Goal: Task Accomplishment & Management: Manage account settings

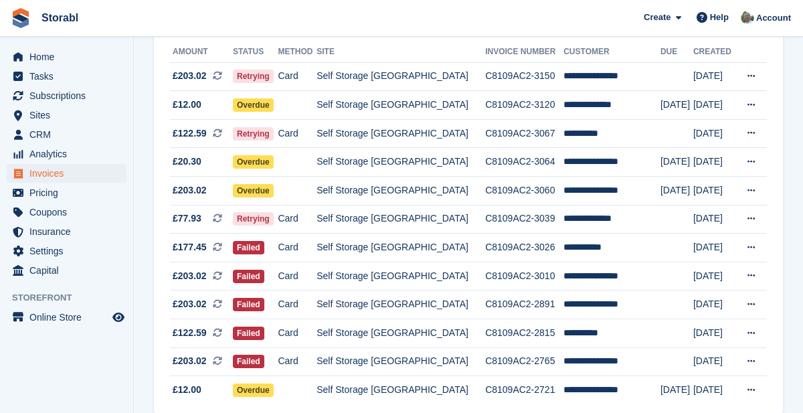
scroll to position [154, 0]
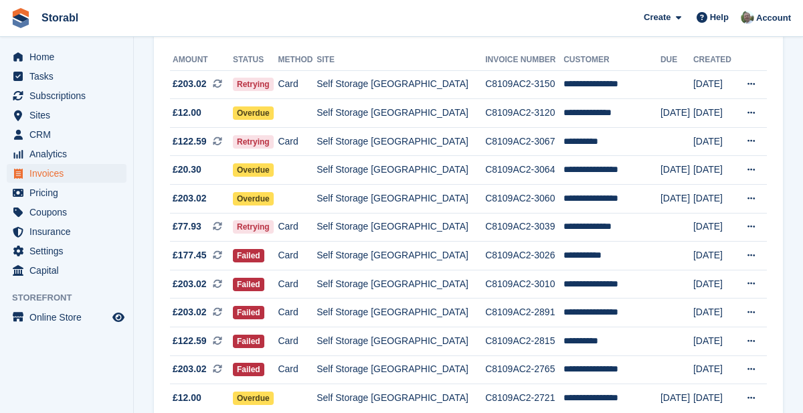
click at [618, 372] on td "**********" at bounding box center [611, 369] width 97 height 29
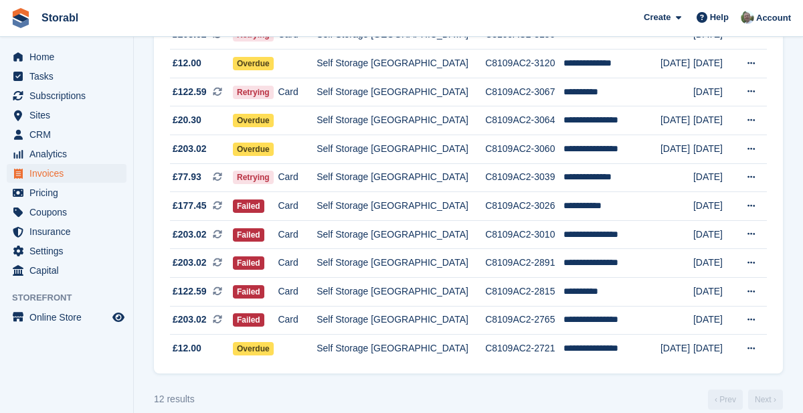
click at [403, 318] on td "Self Storage [GEOGRAPHIC_DATA]" at bounding box center [400, 320] width 169 height 29
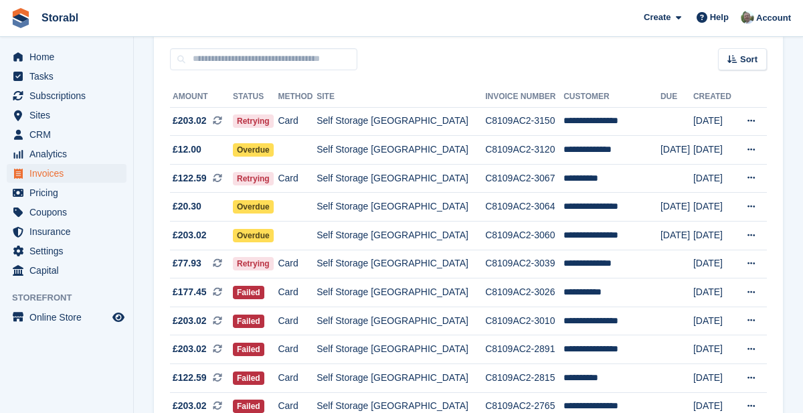
scroll to position [120, 0]
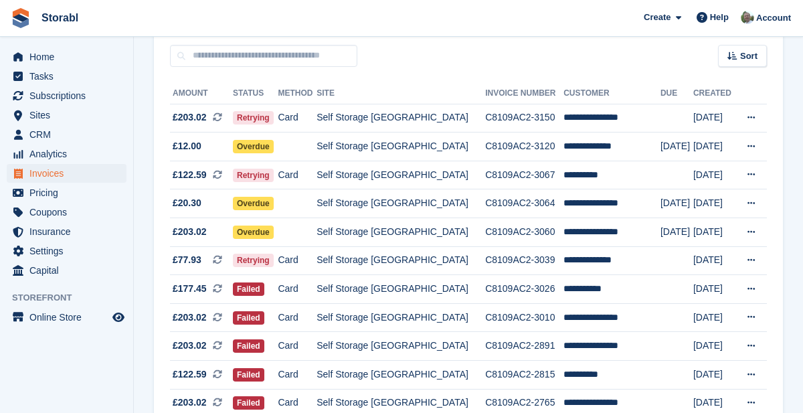
click at [387, 403] on td "Self Storage [GEOGRAPHIC_DATA]" at bounding box center [400, 403] width 169 height 29
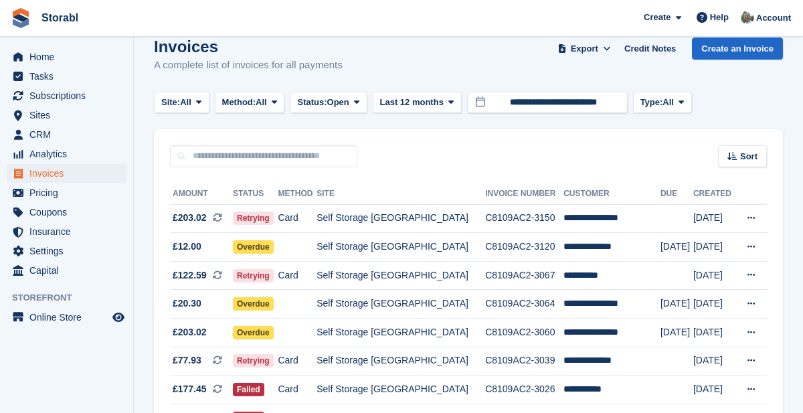
scroll to position [0, 0]
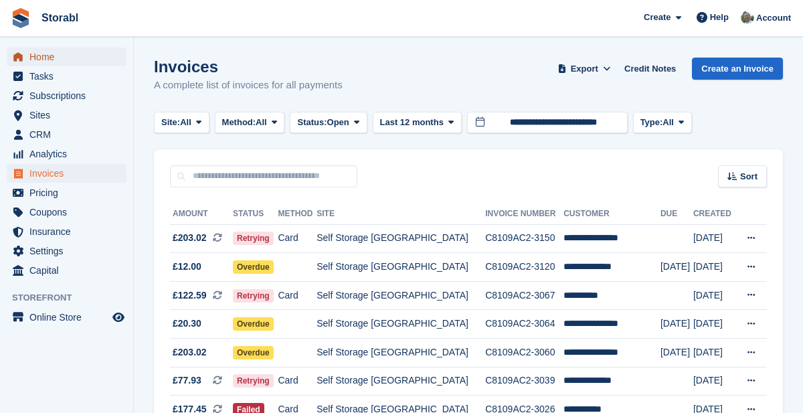
click at [47, 55] on span "Home" at bounding box center [69, 57] width 80 height 19
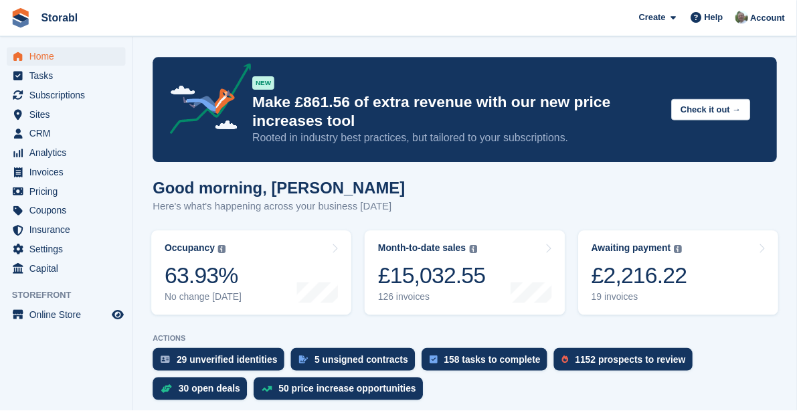
click at [700, 276] on link "Awaiting payment The total outstanding balance on all open invoices. £2,216.22 …" at bounding box center [683, 274] width 201 height 85
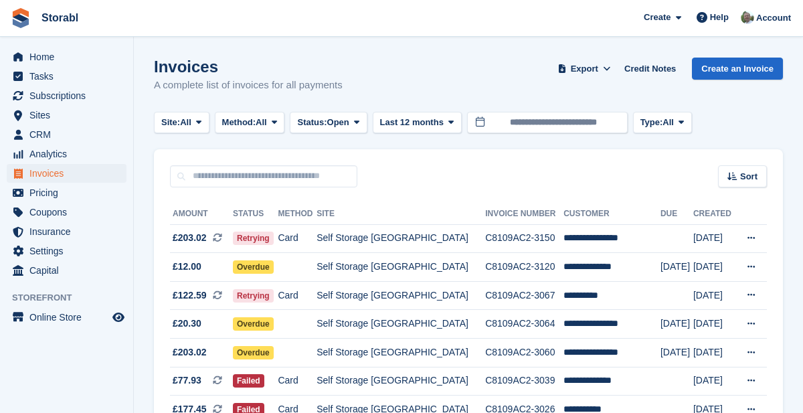
scroll to position [218, 0]
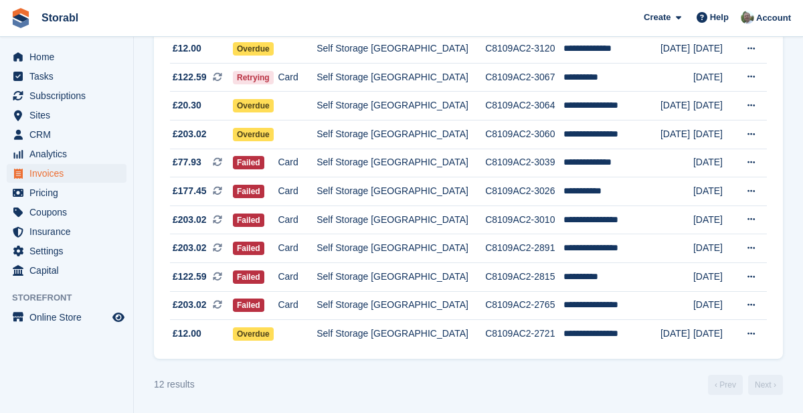
click at [602, 335] on td "**********" at bounding box center [611, 334] width 97 height 28
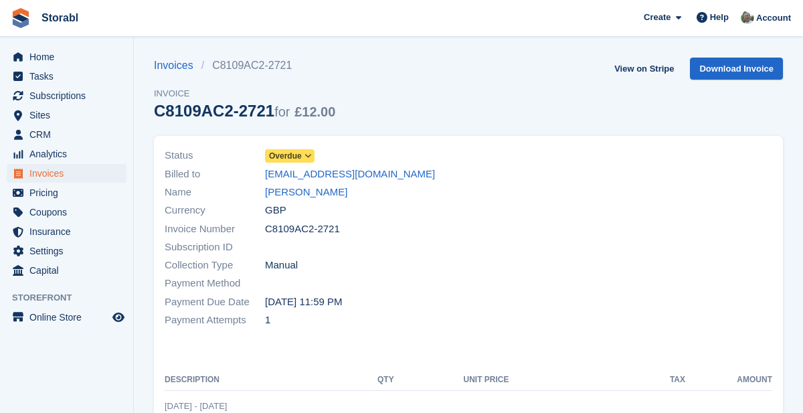
click at [323, 193] on link "[PERSON_NAME]" at bounding box center [306, 192] width 82 height 15
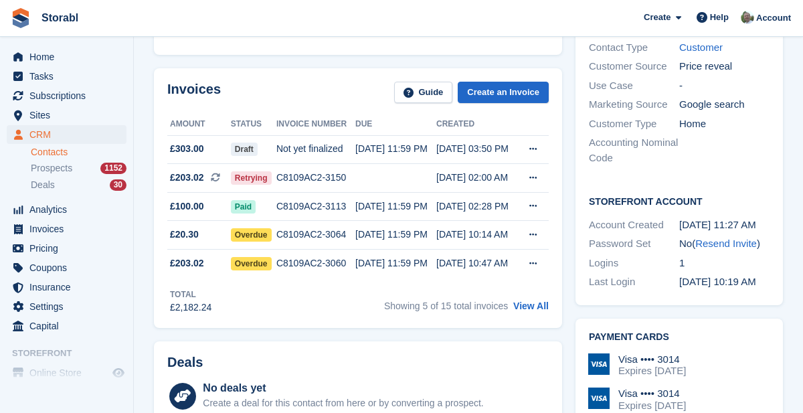
scroll to position [276, 0]
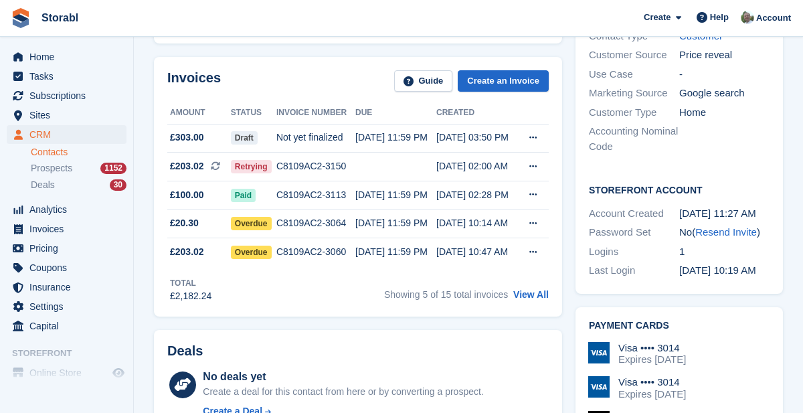
click at [538, 289] on link "View All" at bounding box center [530, 294] width 35 height 11
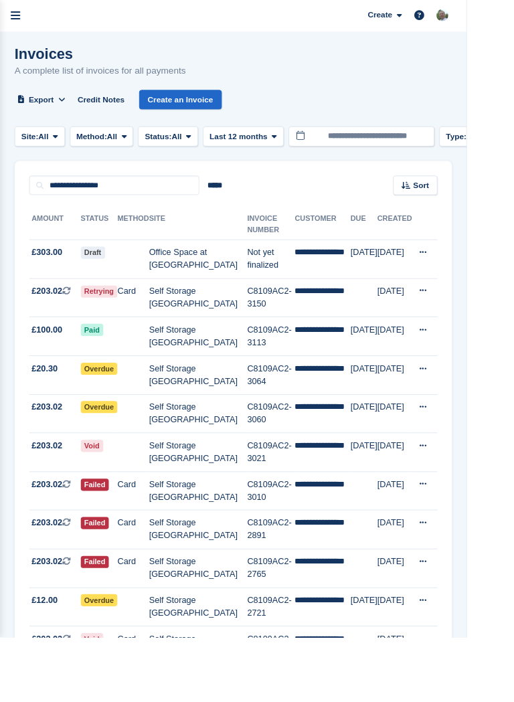
click at [347, 285] on td "**********" at bounding box center [356, 285] width 62 height 43
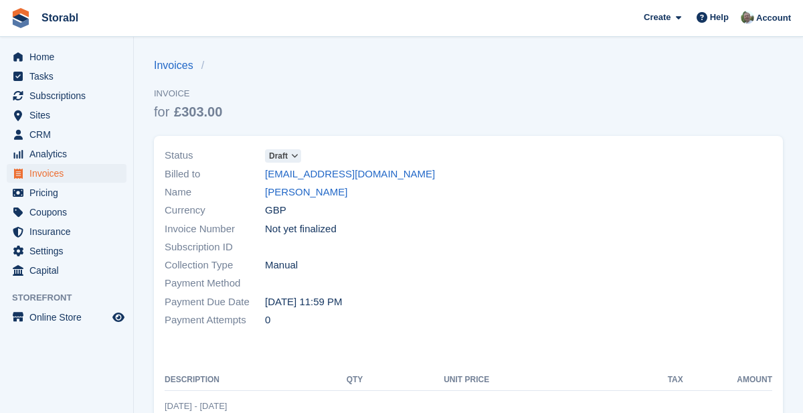
click at [327, 199] on link "[PERSON_NAME]" at bounding box center [306, 192] width 82 height 15
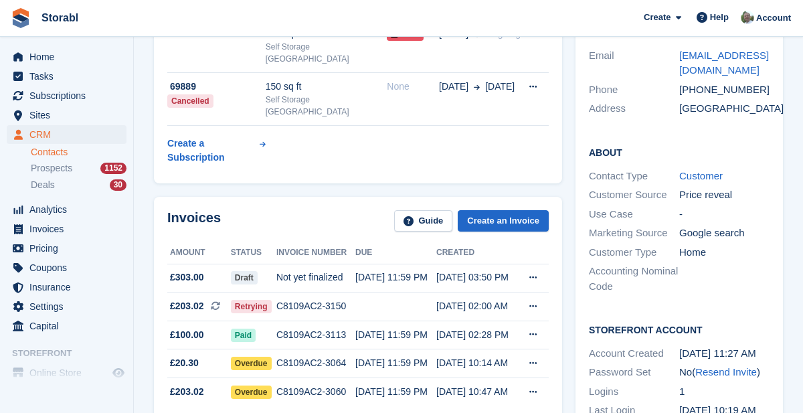
scroll to position [138, 0]
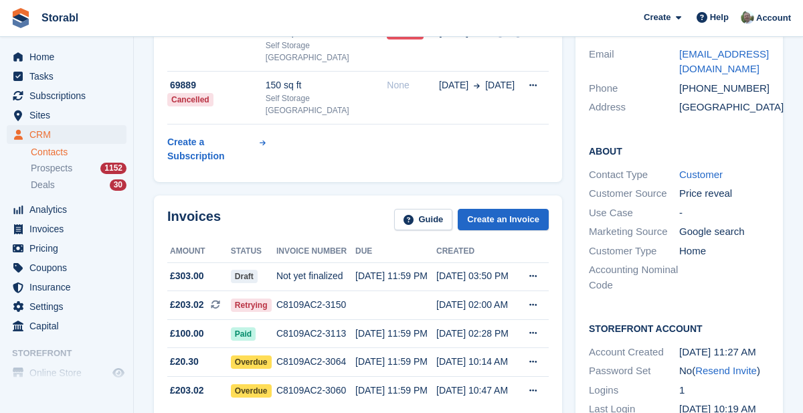
click at [482, 269] on div "[DATE] 03:50 PM" at bounding box center [476, 276] width 81 height 14
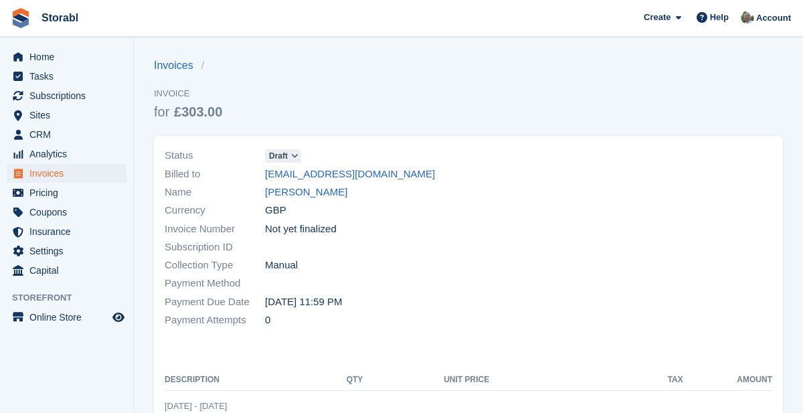
click at [289, 159] on span "Draft" at bounding box center [283, 155] width 36 height 13
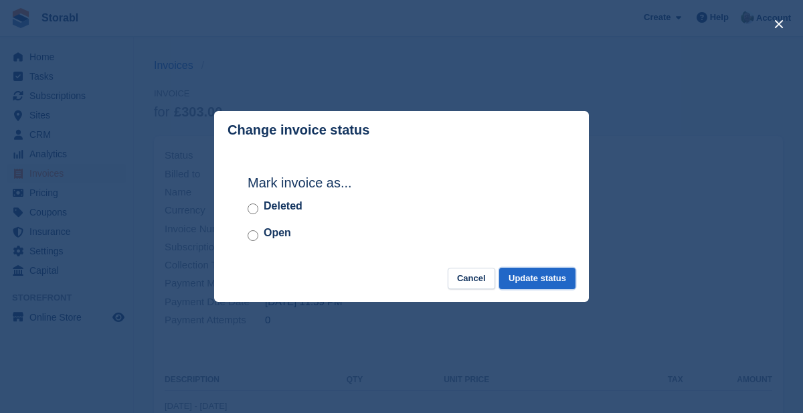
click at [555, 284] on button "Update status" at bounding box center [537, 279] width 76 height 22
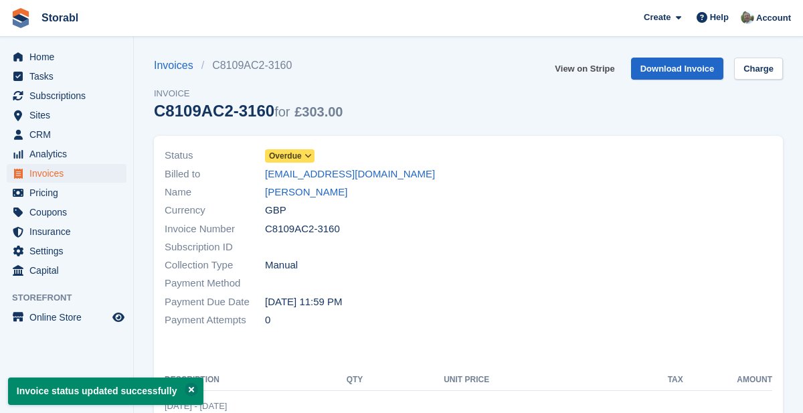
click at [596, 72] on link "View on Stripe" at bounding box center [584, 69] width 70 height 22
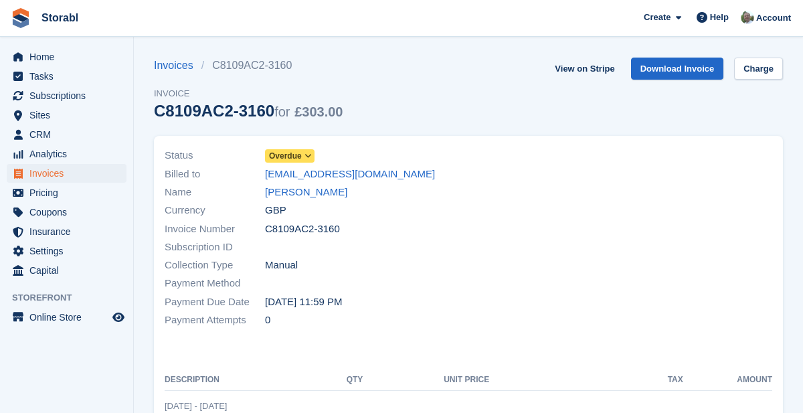
click at [331, 195] on link "[PERSON_NAME]" at bounding box center [306, 192] width 82 height 15
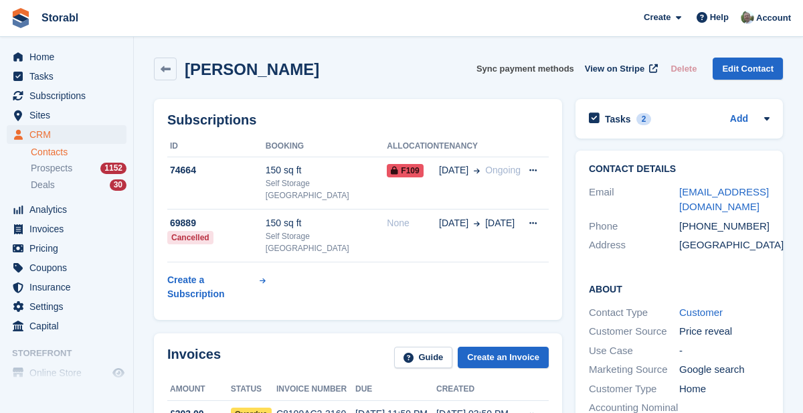
click at [531, 70] on button "Sync payment methods" at bounding box center [525, 69] width 98 height 22
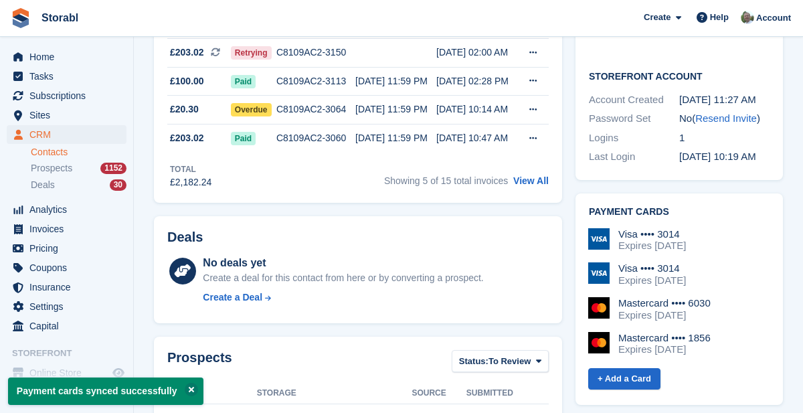
scroll to position [391, 0]
click at [664, 343] on div "Expires June 2030" at bounding box center [664, 349] width 92 height 12
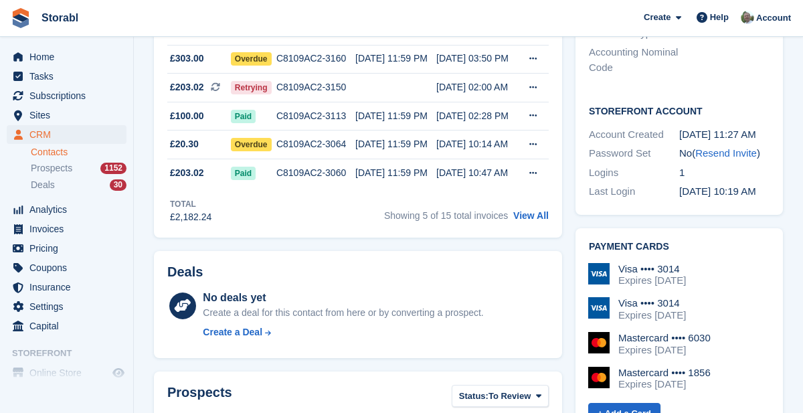
scroll to position [361, 0]
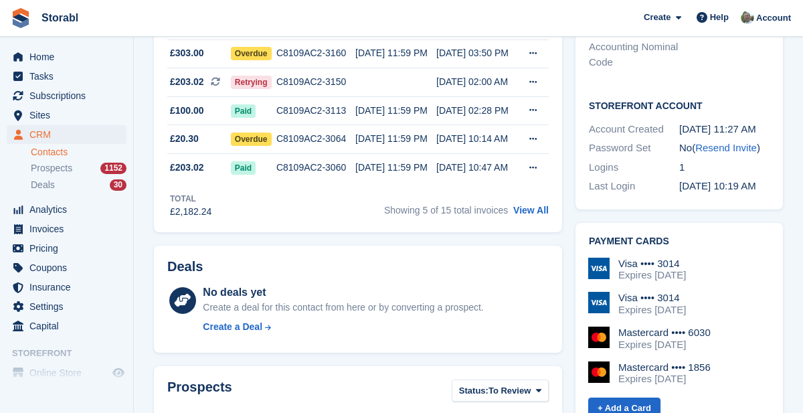
click at [533, 205] on link "View All" at bounding box center [530, 210] width 35 height 11
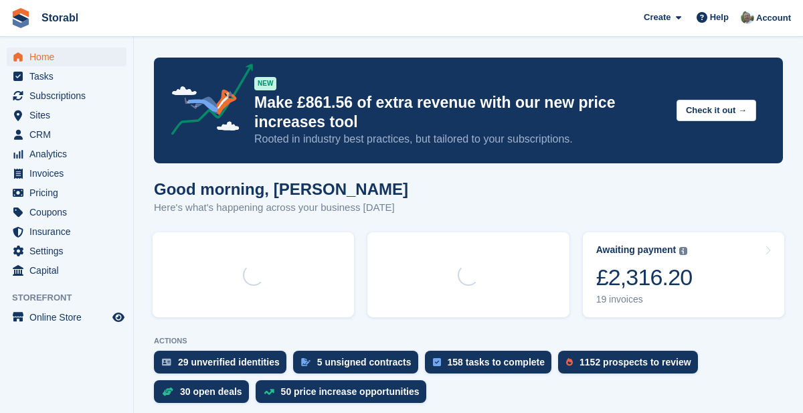
click at [676, 269] on div "£2,316.20" at bounding box center [644, 277] width 96 height 27
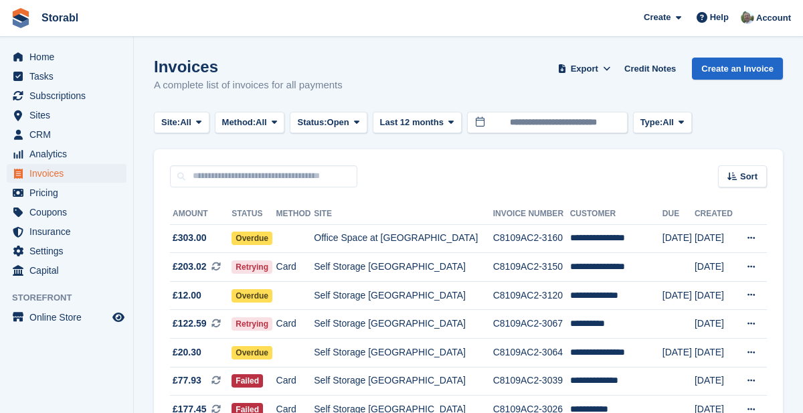
click at [606, 242] on td "**********" at bounding box center [616, 238] width 92 height 29
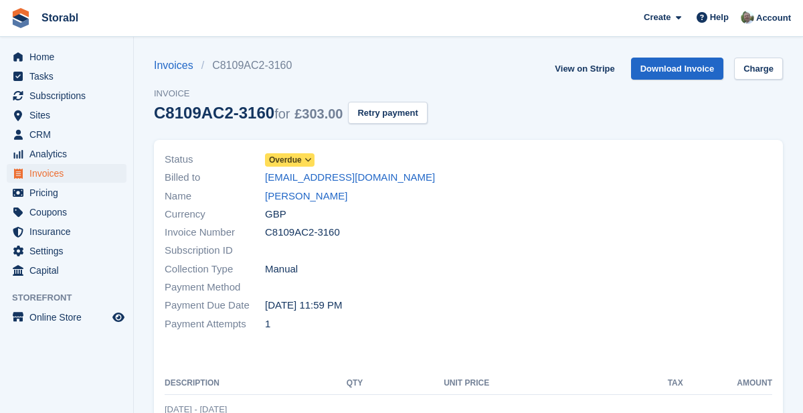
click at [332, 195] on link "[PERSON_NAME]" at bounding box center [306, 196] width 82 height 15
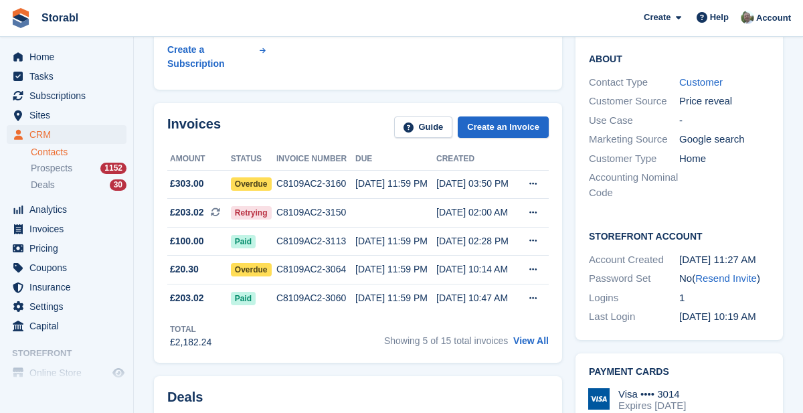
scroll to position [232, 0]
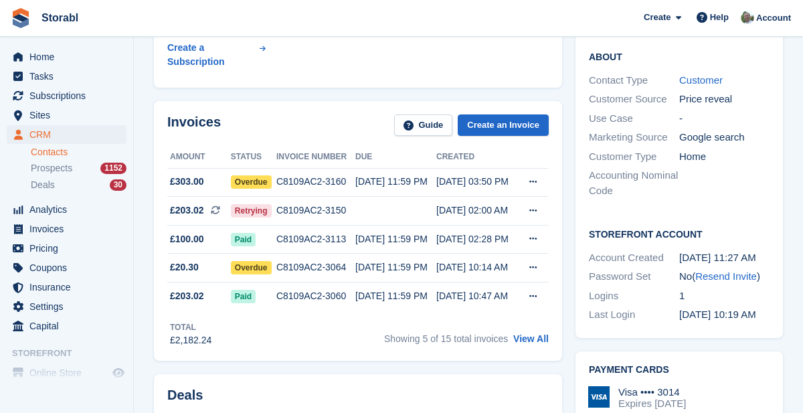
click at [537, 333] on link "View All" at bounding box center [530, 338] width 35 height 11
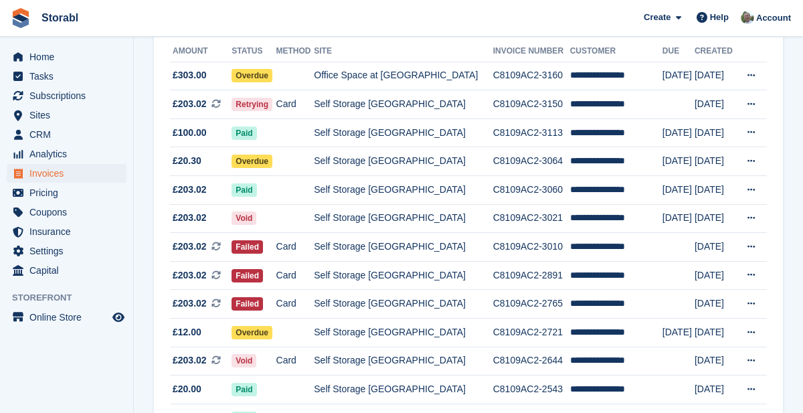
scroll to position [165, 0]
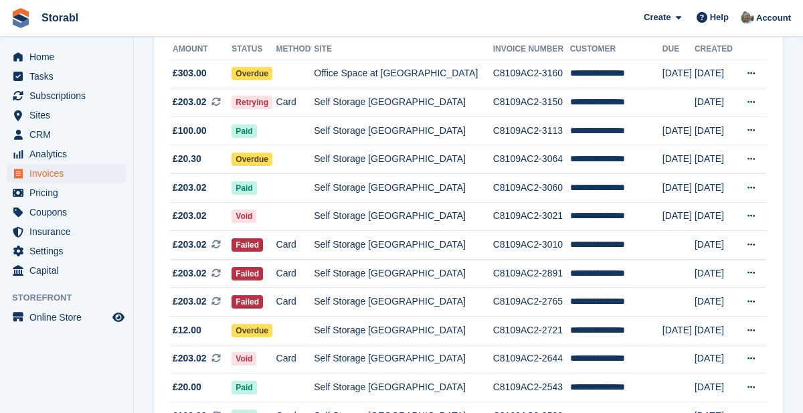
click at [403, 185] on td "Self Storage [GEOGRAPHIC_DATA]" at bounding box center [403, 188] width 179 height 29
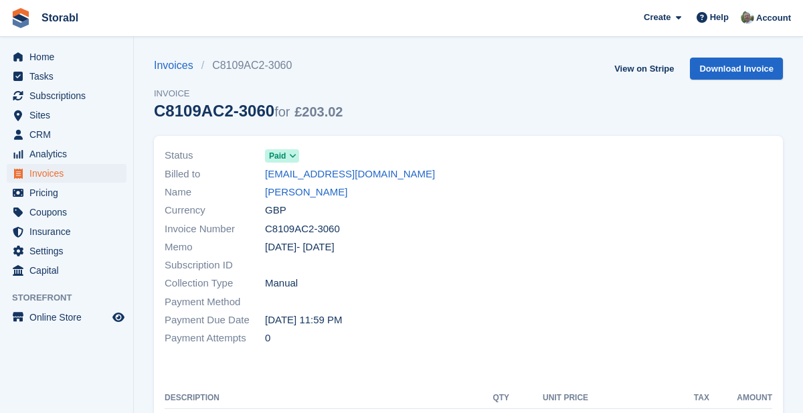
click at [325, 191] on link "[PERSON_NAME]" at bounding box center [306, 192] width 82 height 15
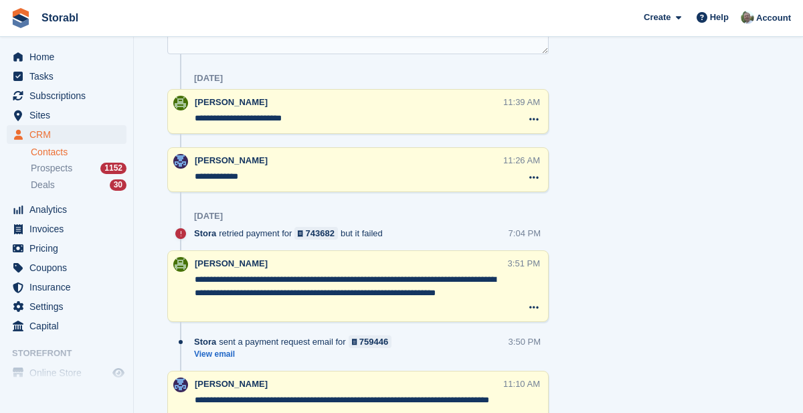
scroll to position [893, 0]
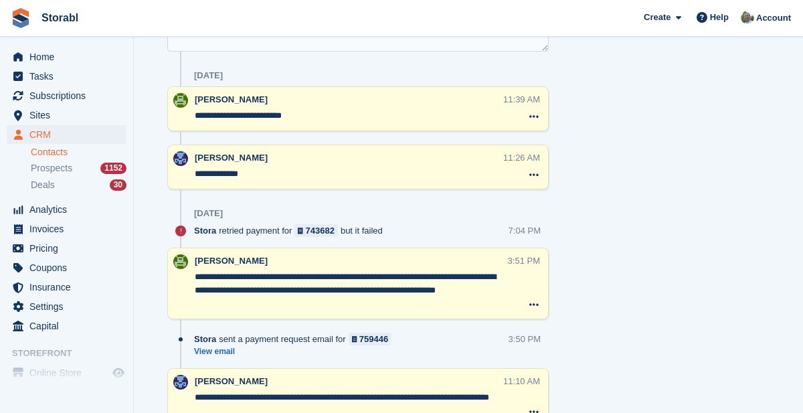
click at [535, 169] on icon at bounding box center [533, 174] width 9 height 11
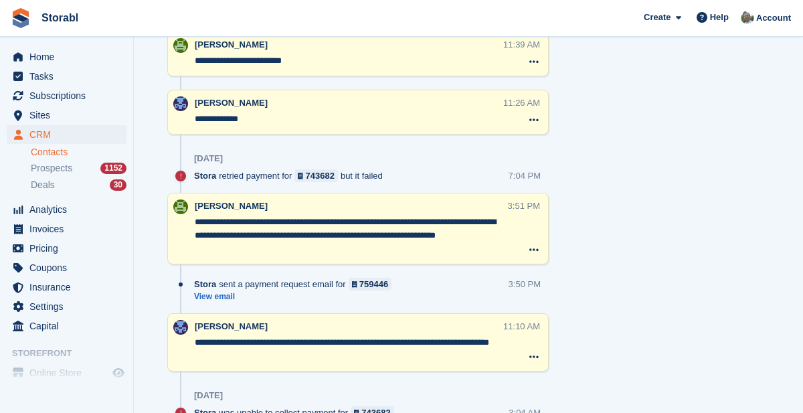
scroll to position [949, 0]
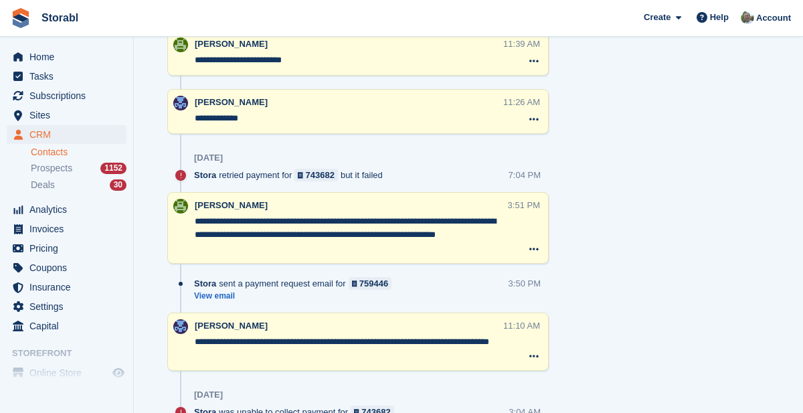
click at [223, 290] on link "View email" at bounding box center [296, 295] width 204 height 11
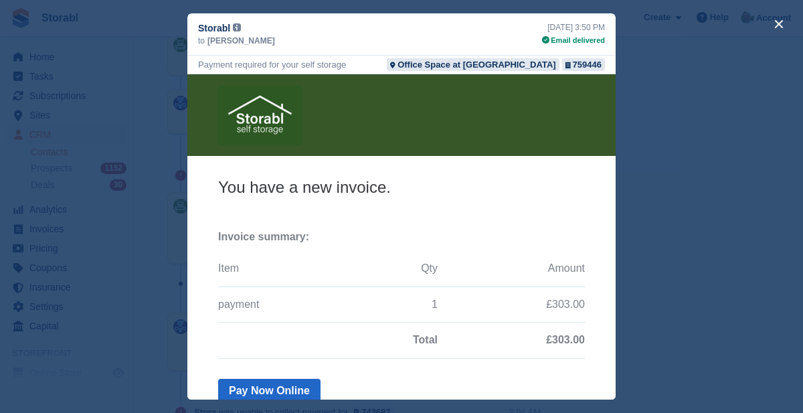
scroll to position [0, 0]
click at [780, 31] on button "close" at bounding box center [778, 23] width 21 height 21
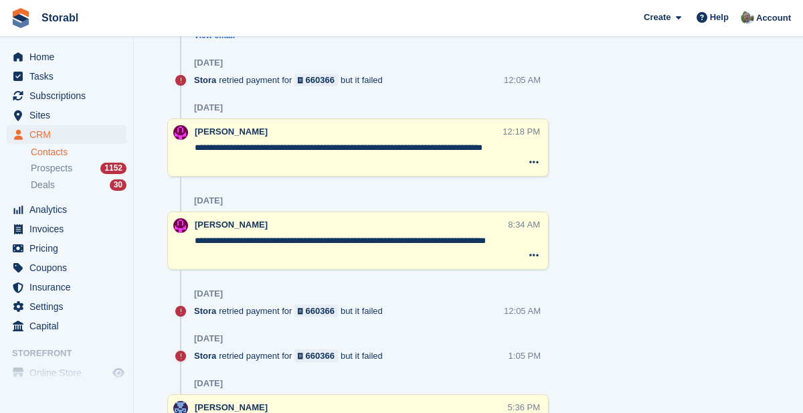
scroll to position [1640, 0]
